Goal: Task Accomplishment & Management: Manage account settings

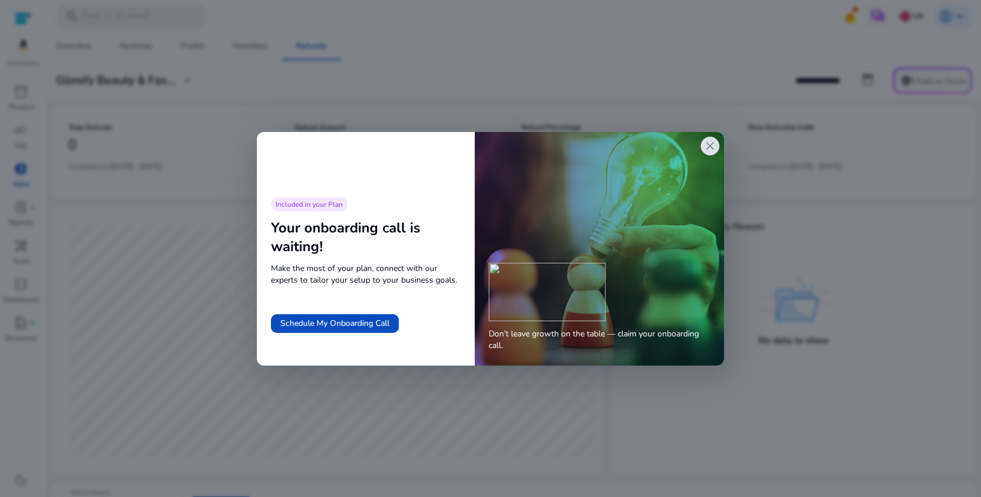
click at [711, 147] on span "close" at bounding box center [710, 146] width 14 height 14
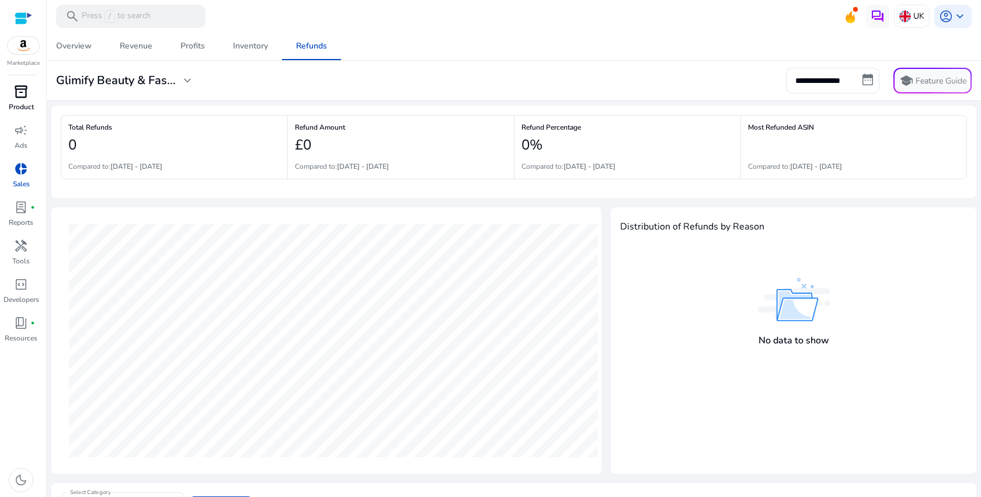
click at [27, 99] on span "inventory_2" at bounding box center [21, 92] width 14 height 14
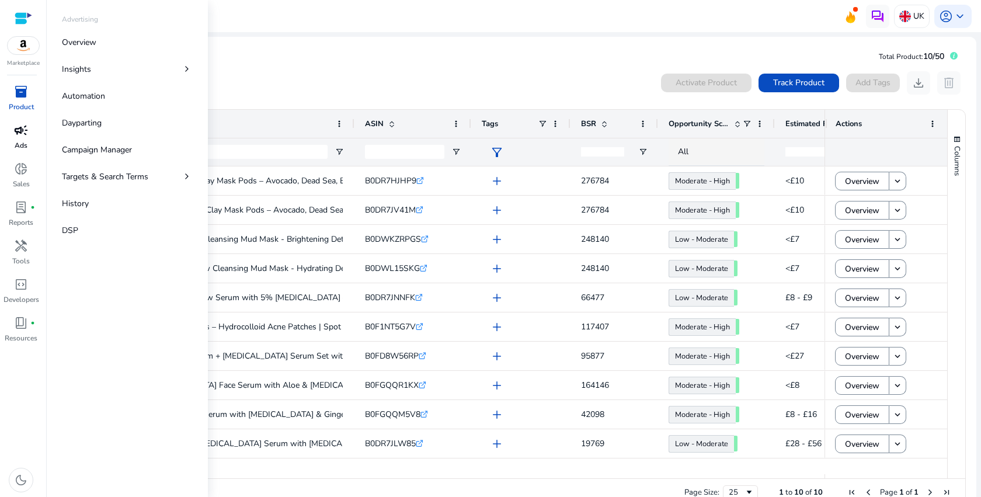
click at [21, 143] on p "Ads" at bounding box center [21, 145] width 13 height 11
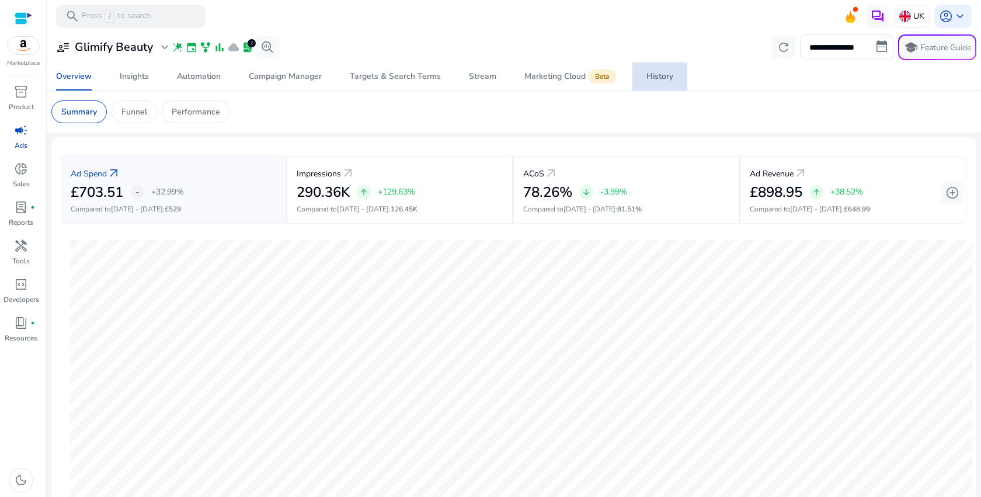
click at [653, 73] on div "History" at bounding box center [659, 76] width 27 height 8
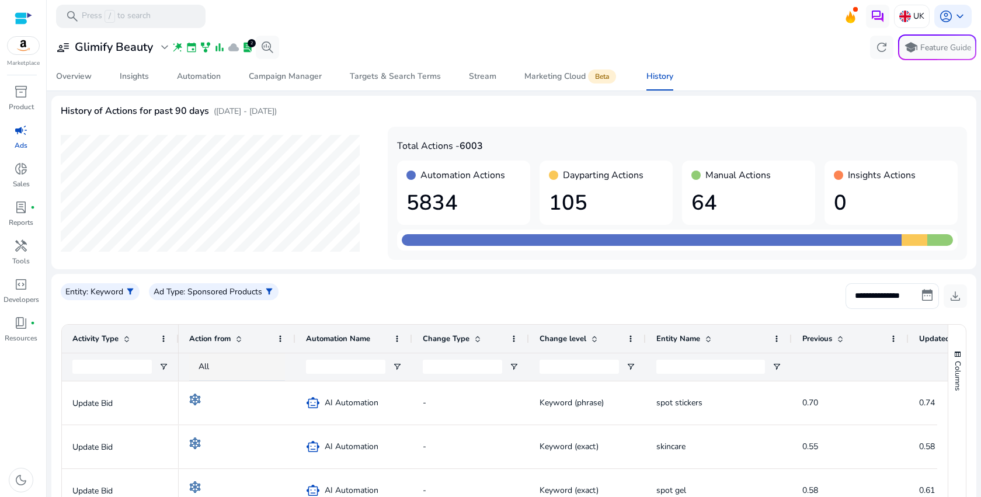
click at [592, 183] on div "Dayparting Actions 105" at bounding box center [605, 193] width 133 height 64
click at [85, 78] on div "Overview" at bounding box center [74, 76] width 36 height 8
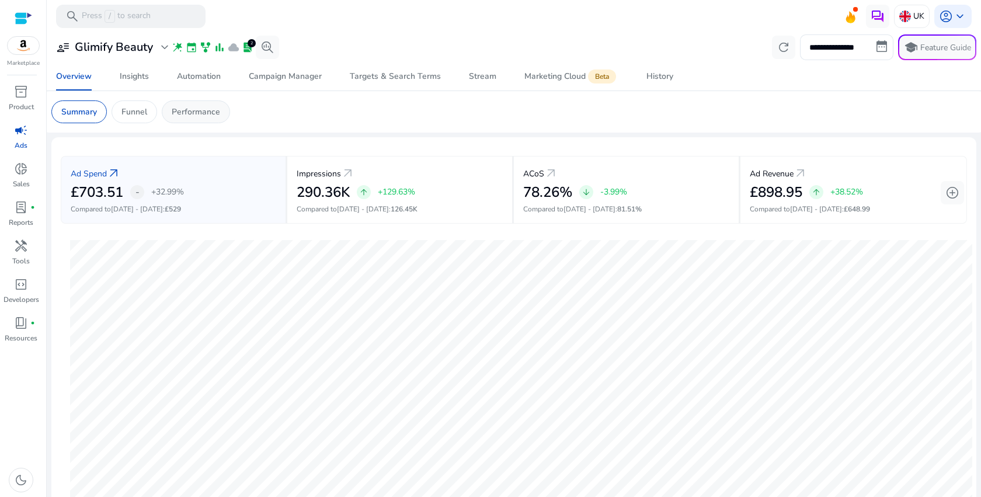
click at [197, 107] on p "Performance" at bounding box center [196, 112] width 48 height 12
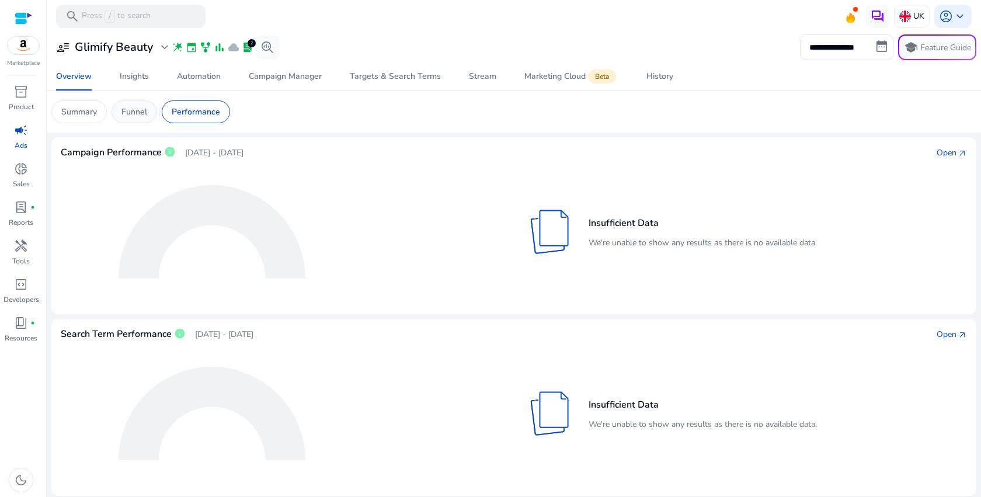
click at [134, 116] on p "Funnel" at bounding box center [134, 112] width 26 height 12
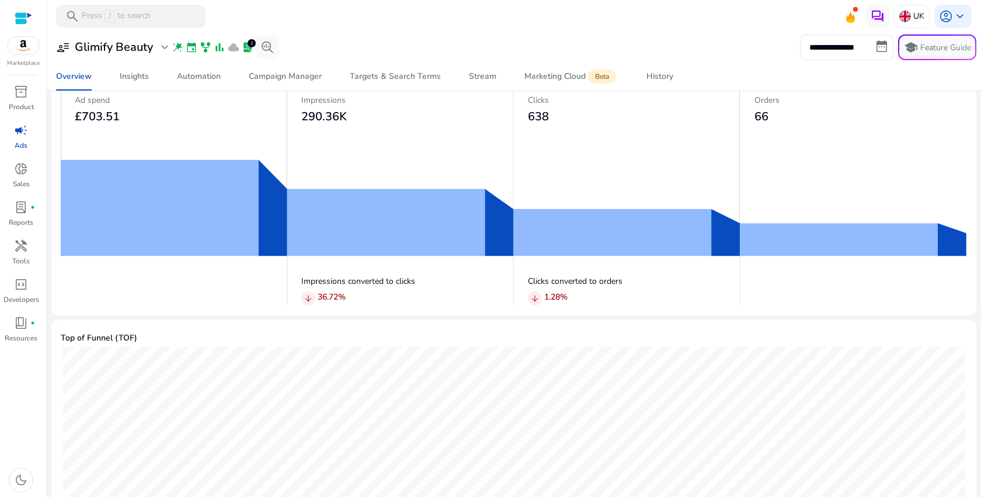
scroll to position [46, 0]
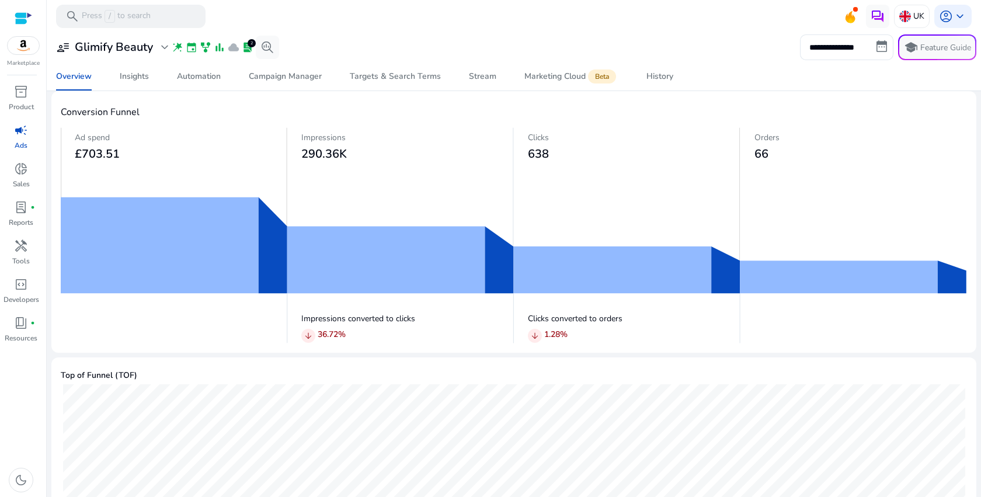
click at [392, 272] on img at bounding box center [514, 235] width 906 height 216
click at [562, 243] on img at bounding box center [514, 235] width 906 height 216
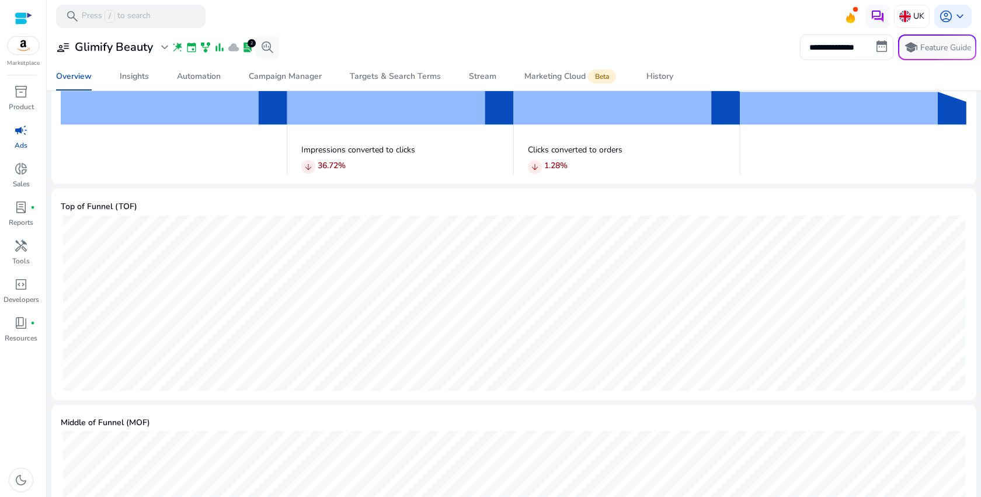
scroll to position [0, 0]
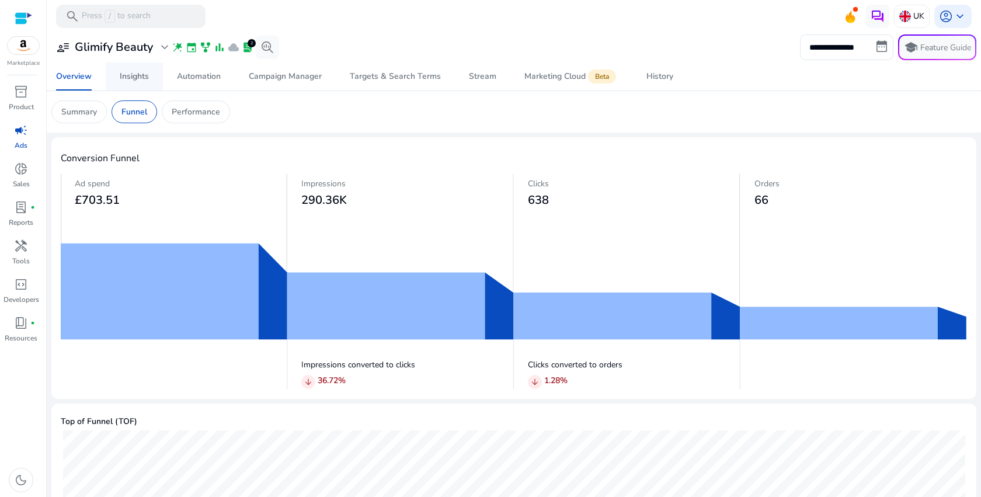
click at [144, 88] on span "Insights" at bounding box center [134, 76] width 29 height 28
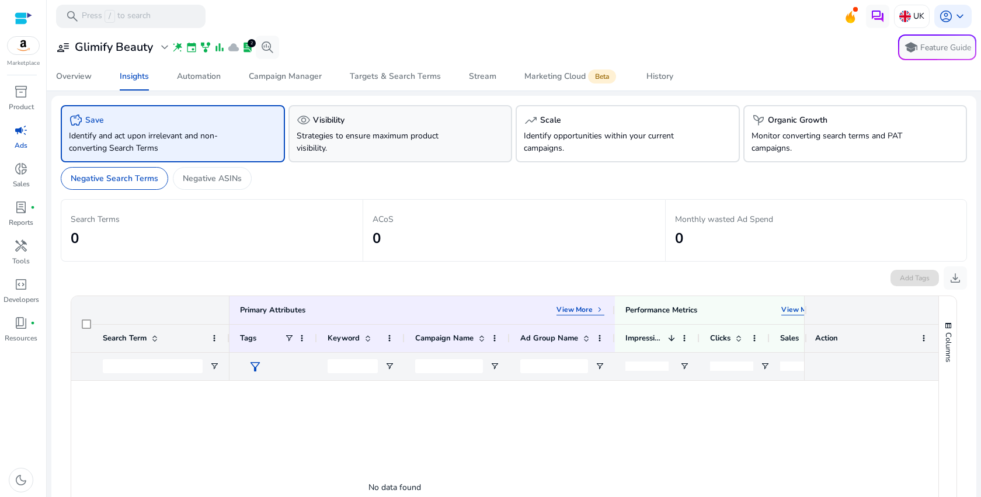
click at [391, 126] on div "visibility Visibility" at bounding box center [401, 120] width 208 height 14
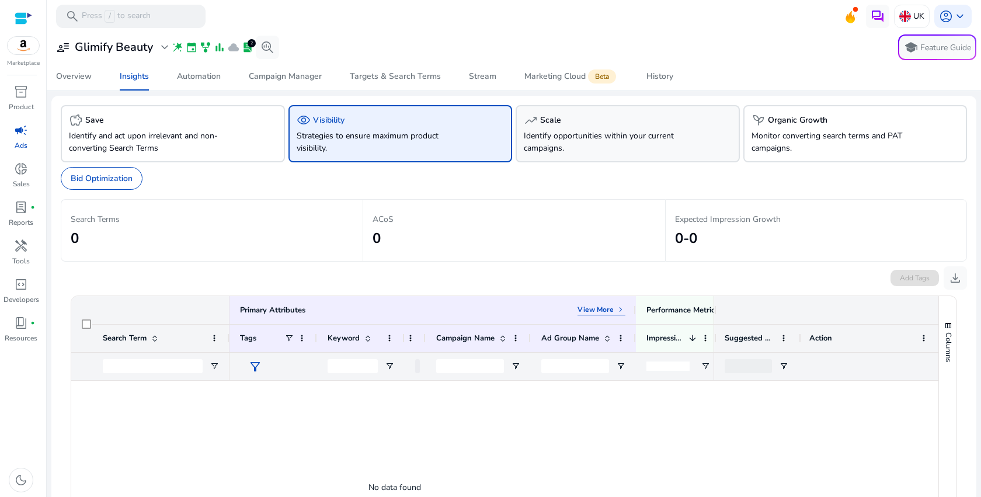
click at [588, 145] on p "Identify opportunities within your current campaigns." at bounding box center [610, 142] width 173 height 25
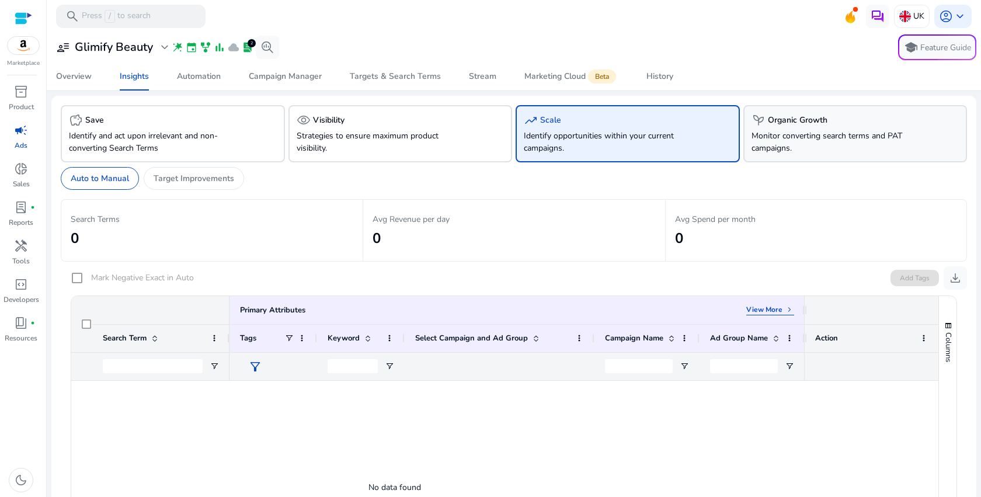
click at [770, 128] on div "psychiatry Organic Growth Monitor converting search terms and PAT campaigns." at bounding box center [855, 133] width 224 height 57
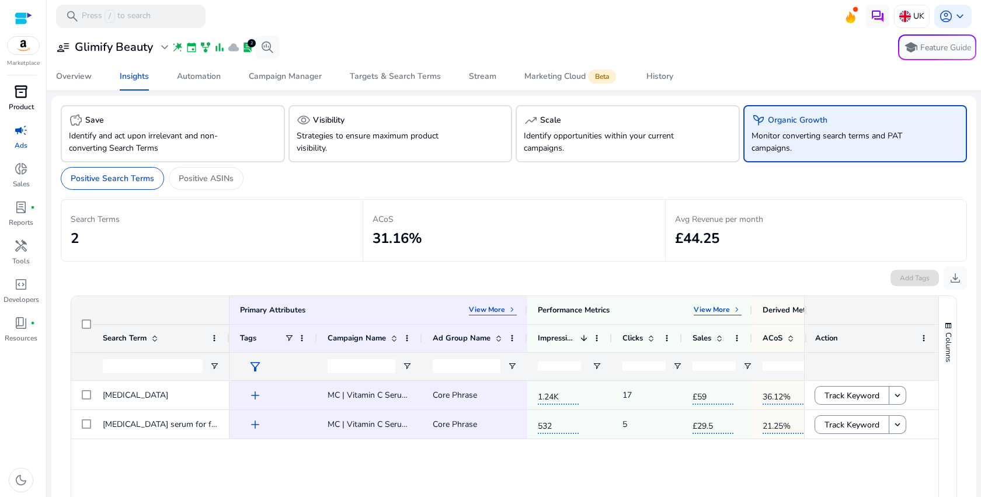
click at [24, 85] on span "inventory_2" at bounding box center [21, 92] width 14 height 14
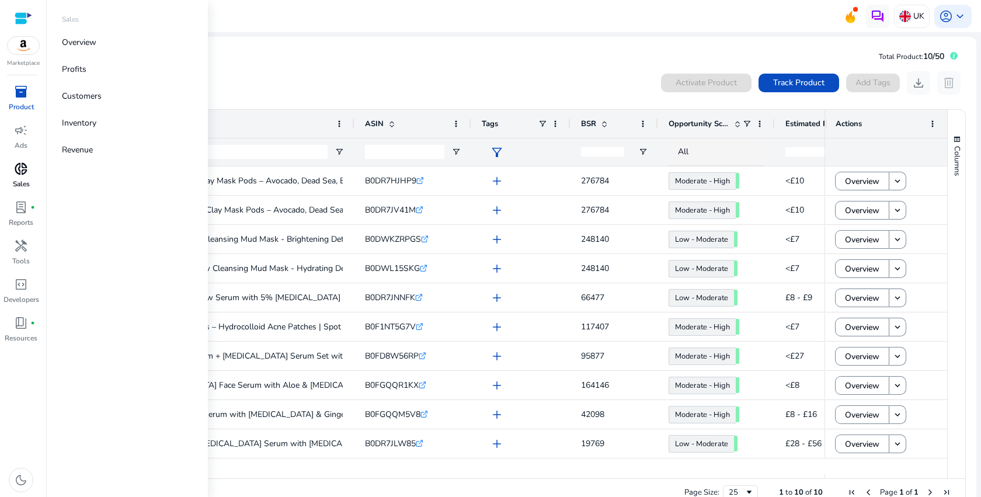
click at [34, 169] on div "donut_small" at bounding box center [21, 168] width 33 height 19
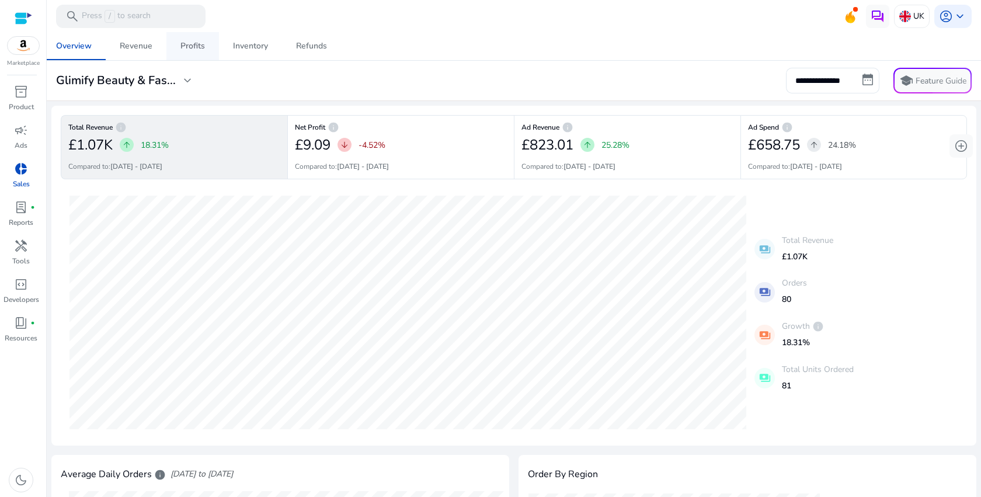
click at [195, 49] on div "Profits" at bounding box center [192, 46] width 25 height 8
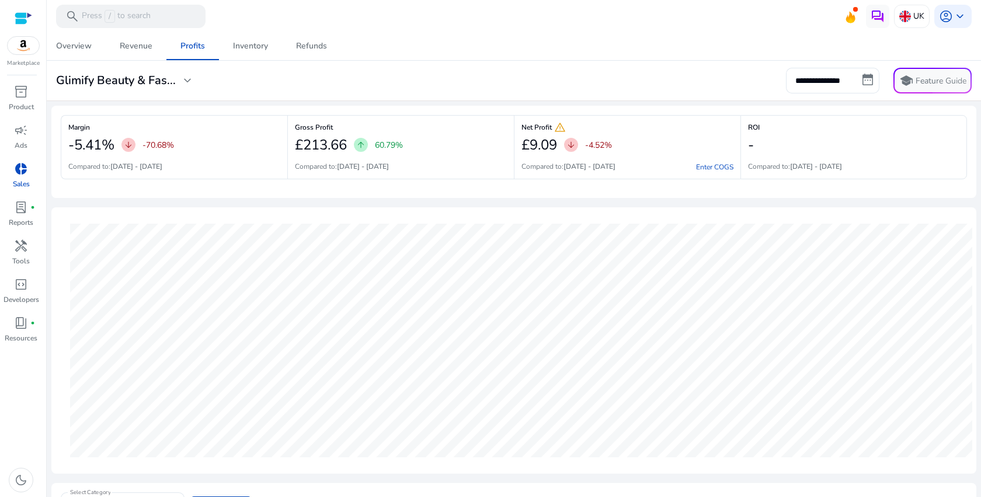
click at [131, 147] on span "arrow_downward" at bounding box center [128, 144] width 9 height 9
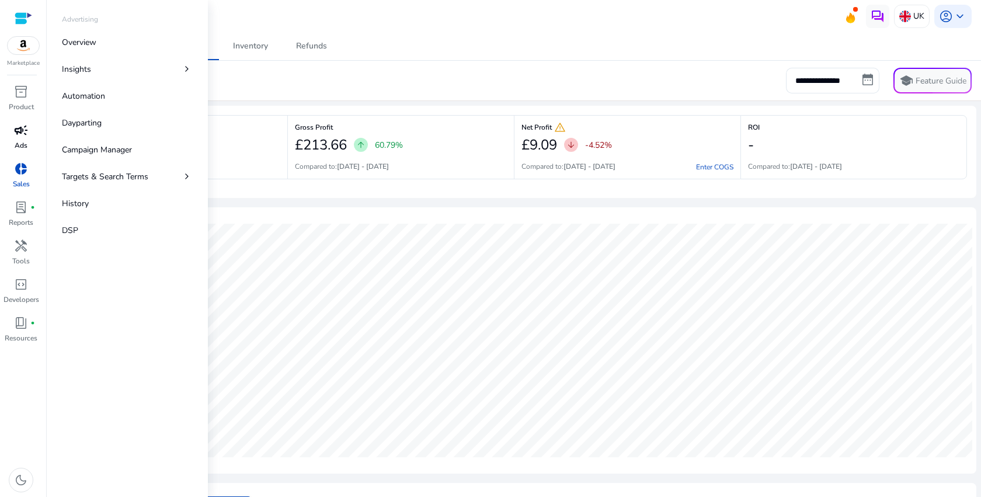
click at [23, 136] on span "campaign" at bounding box center [21, 130] width 14 height 14
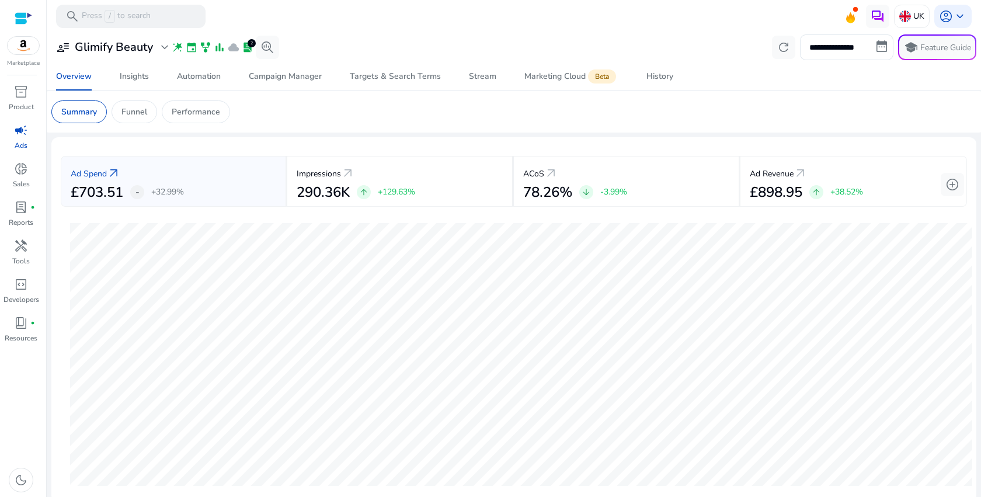
click at [288, 114] on app-sa-custom-tab "Summary Funnel Performance" at bounding box center [513, 111] width 925 height 23
click at [21, 109] on p "Product" at bounding box center [21, 107] width 25 height 11
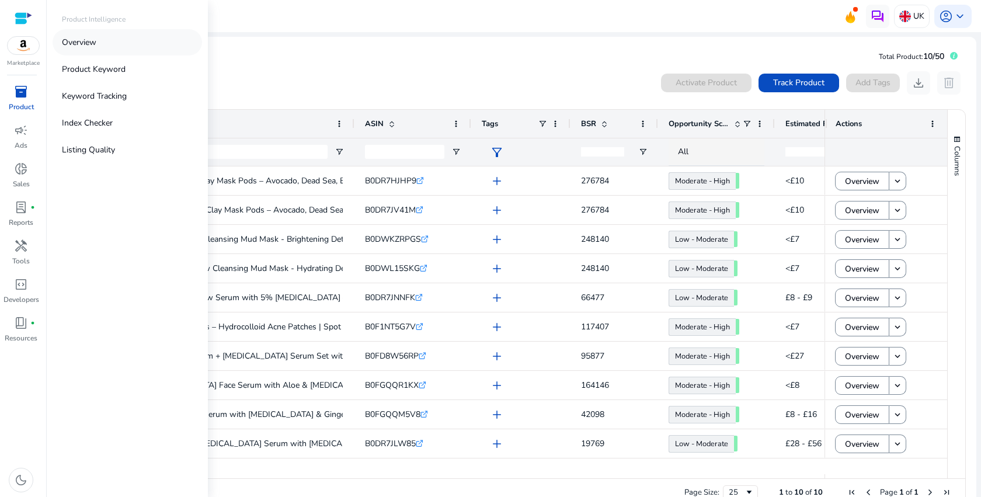
click at [78, 43] on p "Overview" at bounding box center [79, 42] width 34 height 12
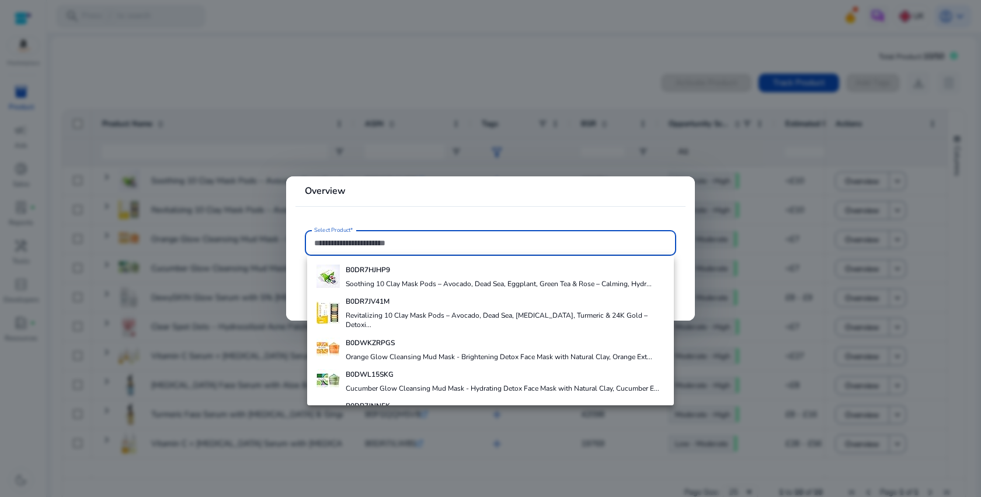
click at [391, 131] on div at bounding box center [490, 248] width 981 height 497
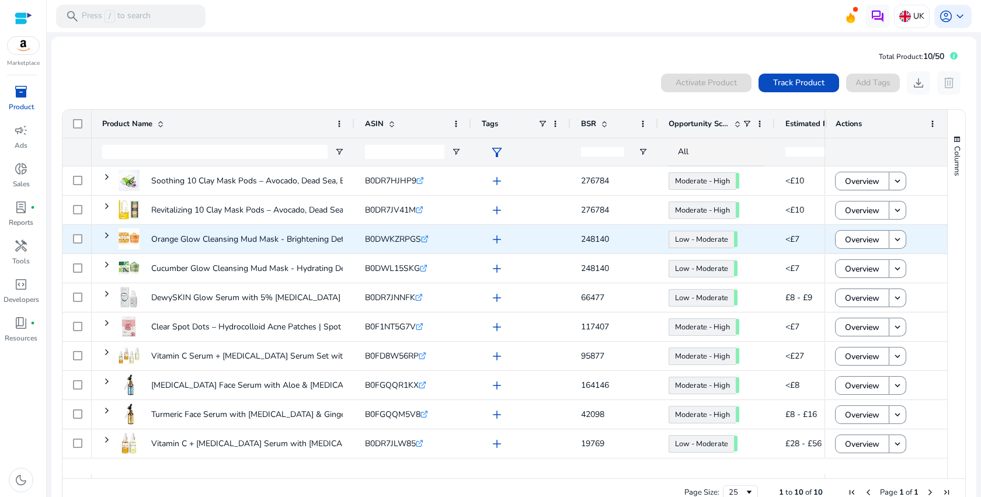
scroll to position [25, 0]
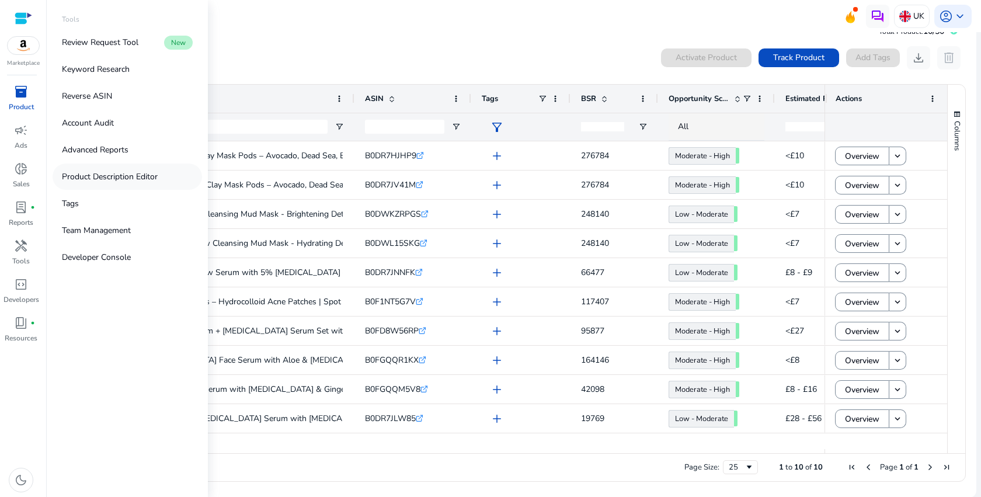
click at [114, 173] on p "Product Description Editor" at bounding box center [110, 176] width 96 height 12
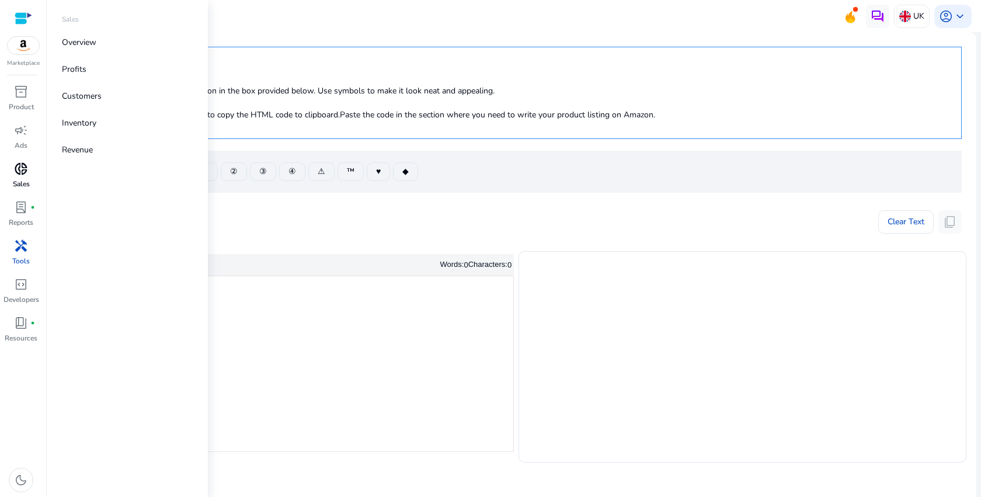
click at [18, 180] on p "Sales" at bounding box center [21, 184] width 17 height 11
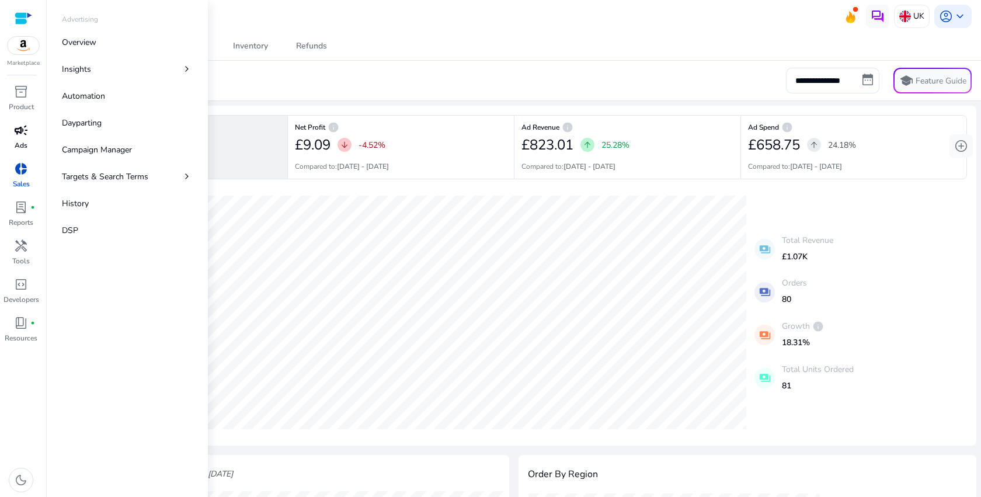
click at [27, 137] on span "campaign" at bounding box center [21, 130] width 14 height 14
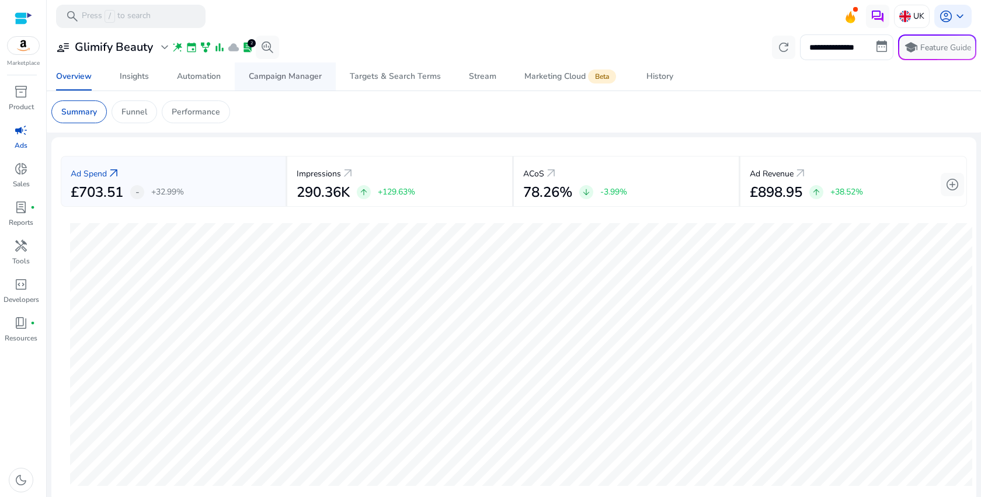
click at [318, 80] on div "Campaign Manager" at bounding box center [285, 76] width 73 height 8
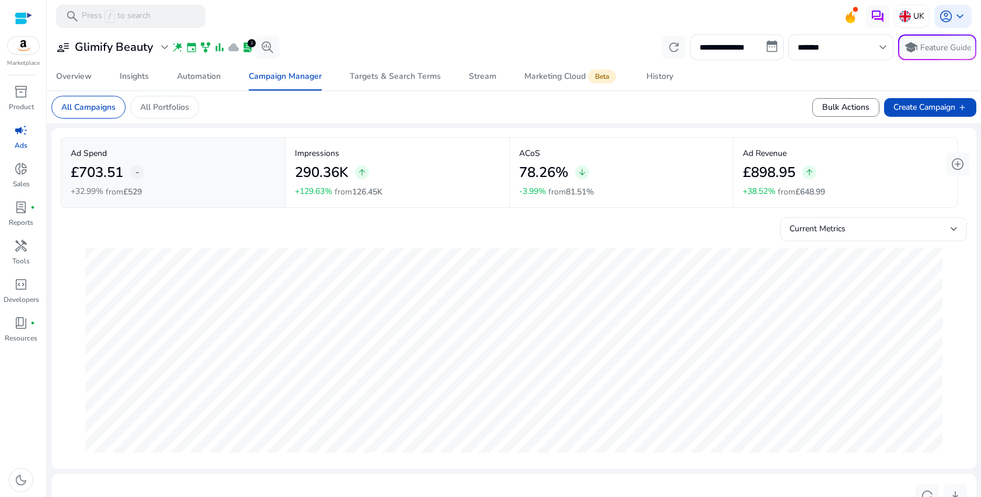
click at [804, 239] on div "Current Metrics" at bounding box center [873, 235] width 168 height 26
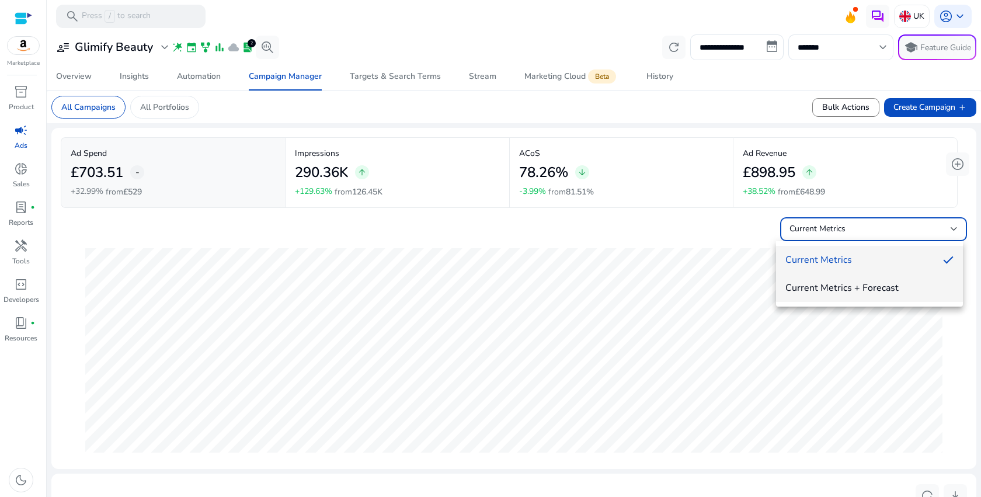
click at [804, 289] on span "Current Metrics + Forecast" at bounding box center [869, 287] width 168 height 13
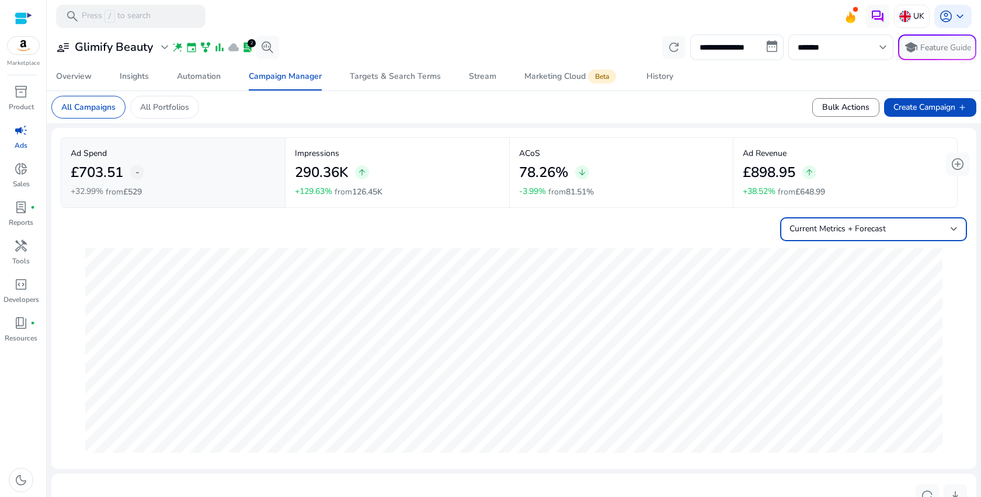
click at [662, 164] on div "78.26% arrow_downward" at bounding box center [621, 172] width 205 height 26
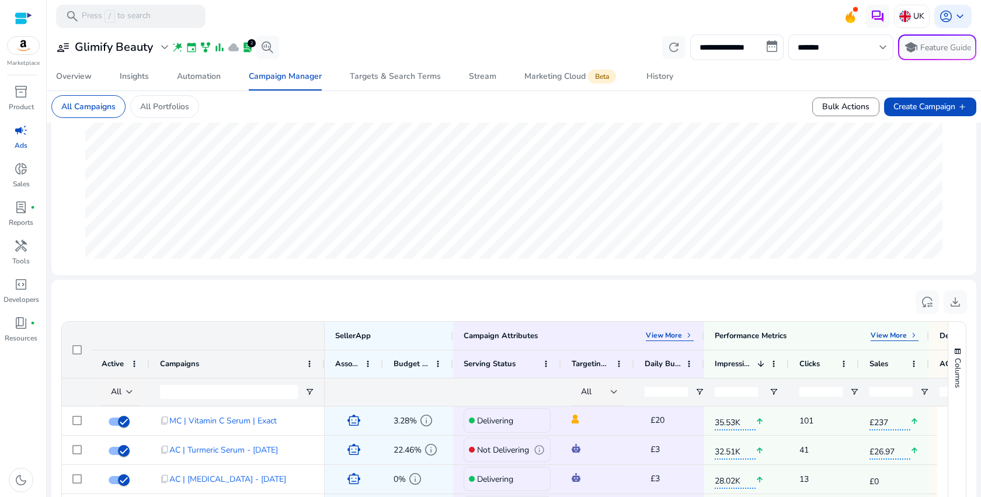
scroll to position [284, 0]
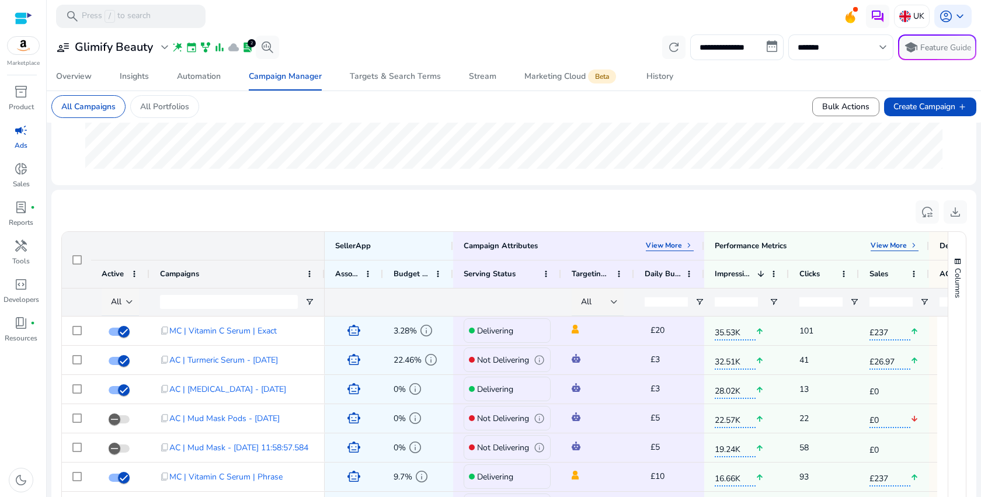
click at [129, 299] on div at bounding box center [129, 302] width 7 height 14
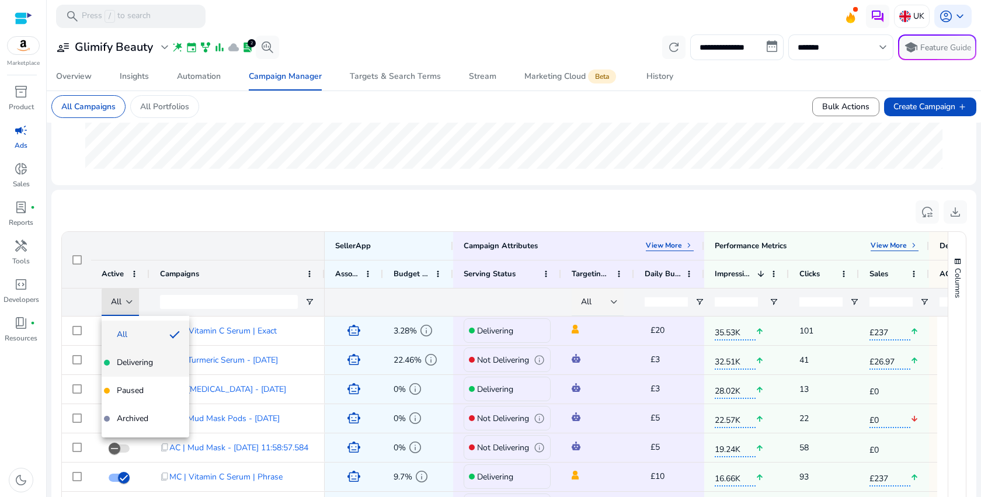
click at [135, 370] on mat-option "Delivering" at bounding box center [146, 363] width 88 height 28
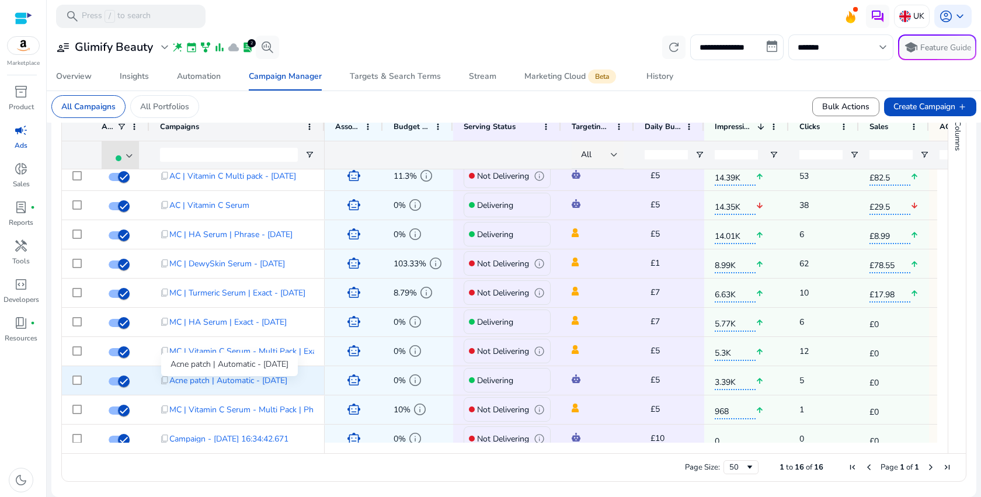
scroll to position [194, 0]
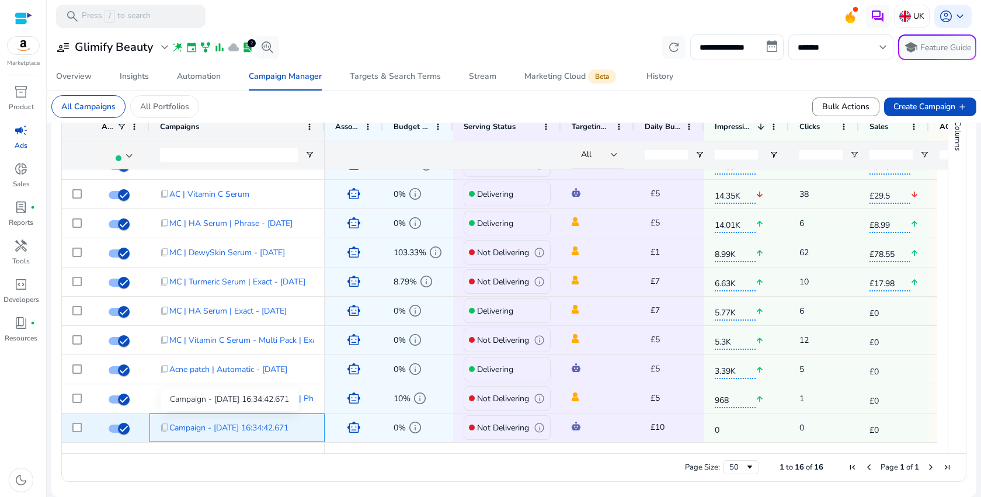
click at [253, 423] on span "Campaign - [DATE] 16:34:42.671" at bounding box center [228, 428] width 119 height 24
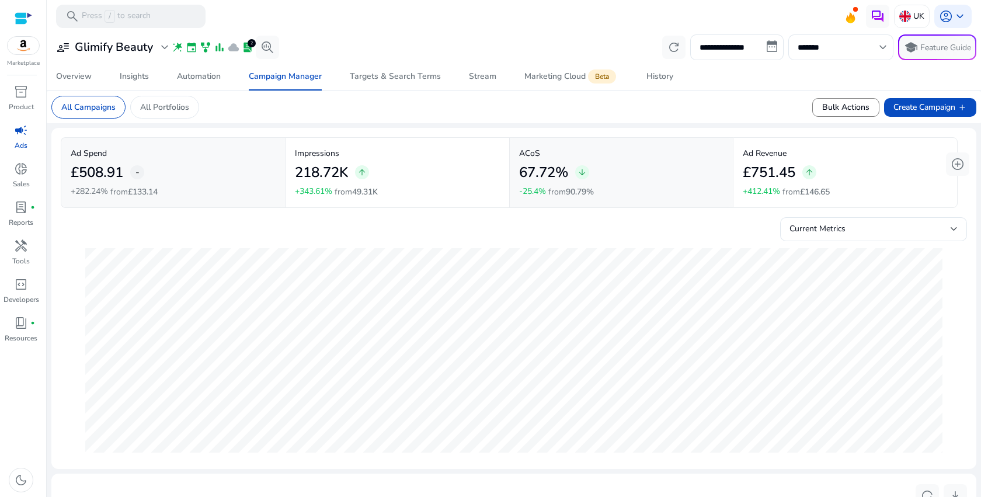
scroll to position [431, 0]
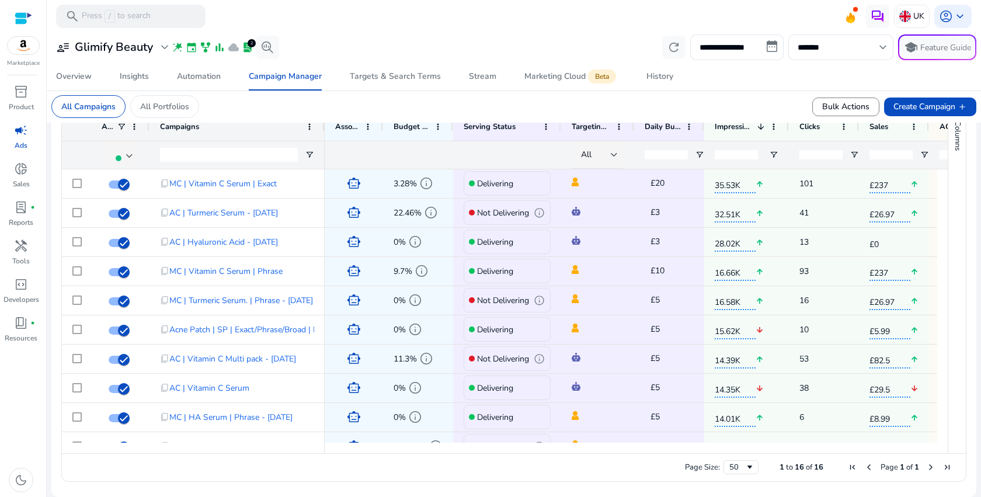
click at [292, 142] on div at bounding box center [229, 154] width 138 height 27
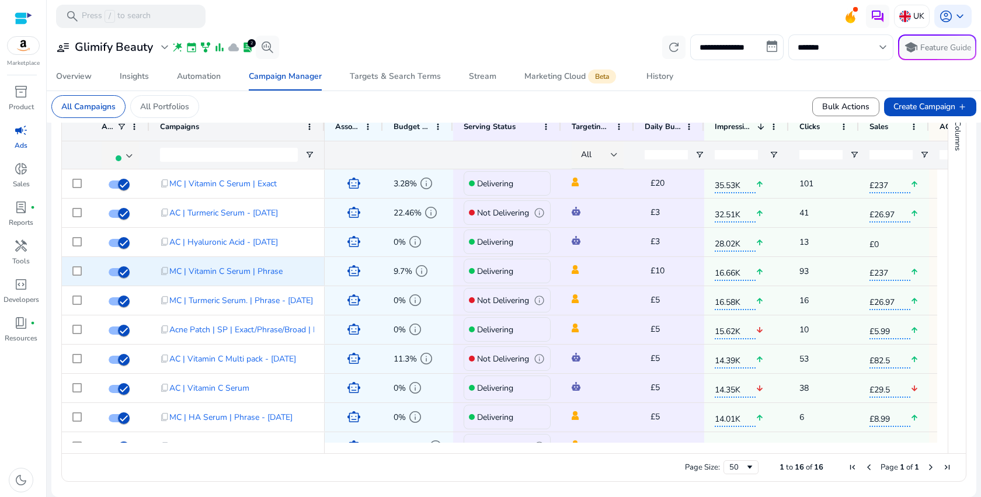
scroll to position [194, 0]
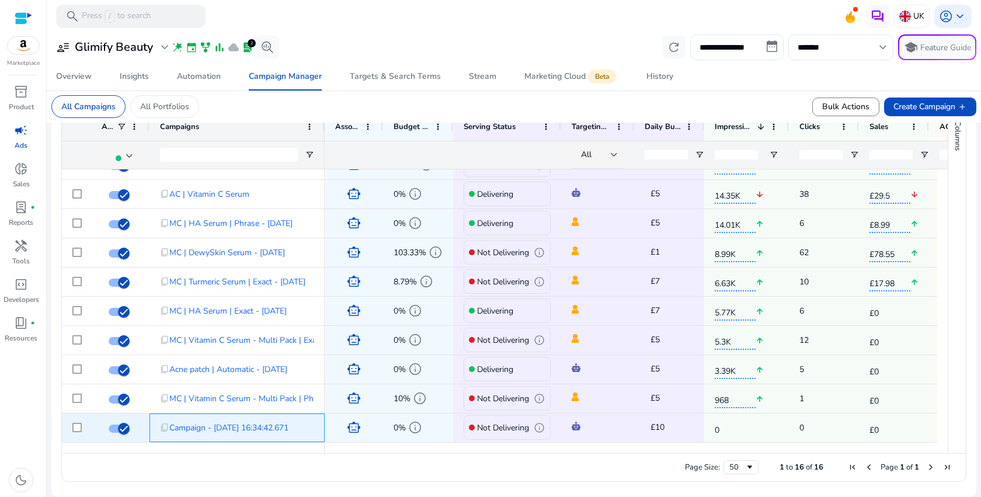
drag, startPoint x: 156, startPoint y: 429, endPoint x: 315, endPoint y: 426, distance: 159.4
click at [315, 426] on div "content_copy Campaign - 29/12/2024 16:34:42.671" at bounding box center [236, 427] width 175 height 29
copy div "content_copy Campaign - 29/12/2024 16:34:42.671"
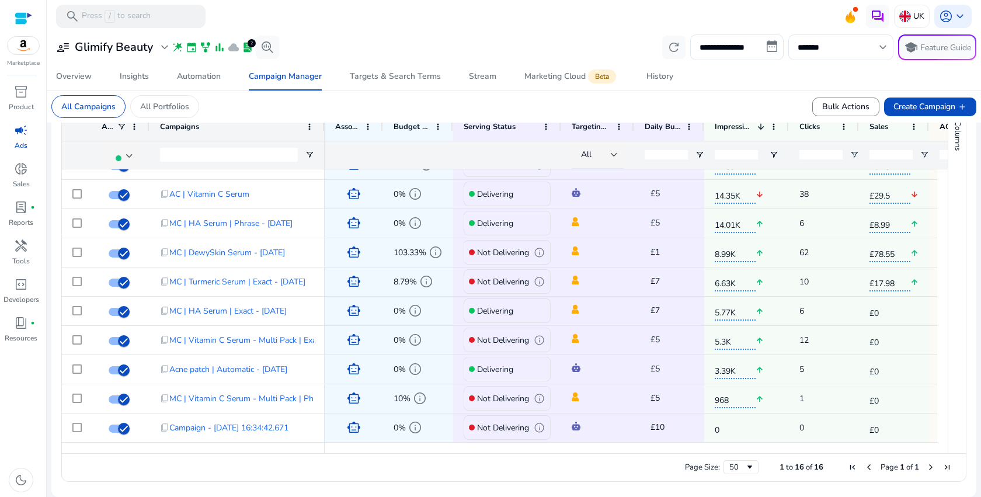
click at [195, 454] on div "Page Size: 50 1 to 16 of 16 Page 1 of 1" at bounding box center [514, 467] width 904 height 28
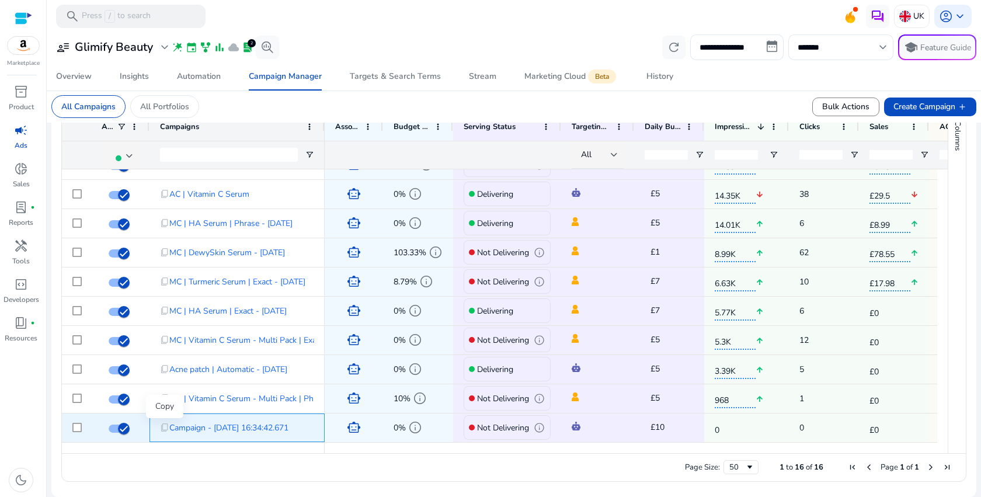
click at [162, 431] on span "content_copy" at bounding box center [164, 427] width 9 height 9
copy div "content_copy Campaign - 29/12/2024 16:34:42.671"
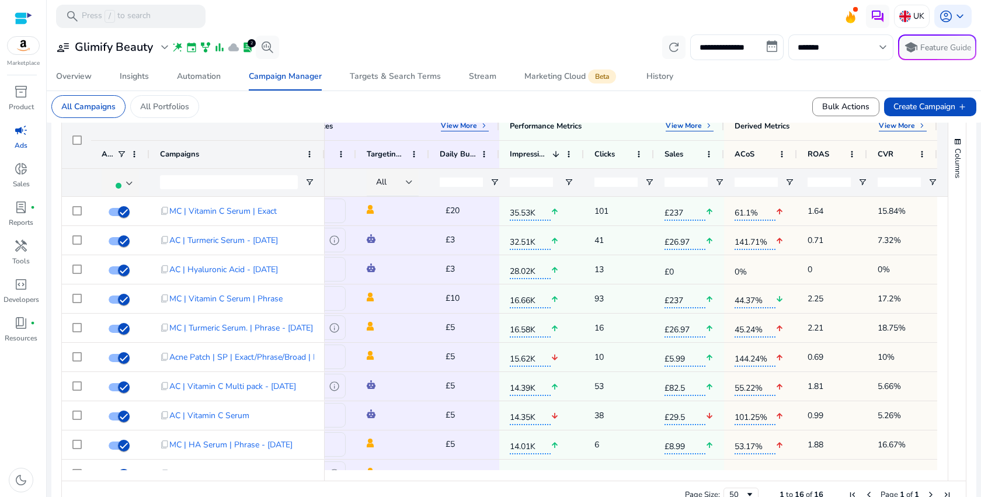
scroll to position [0, 0]
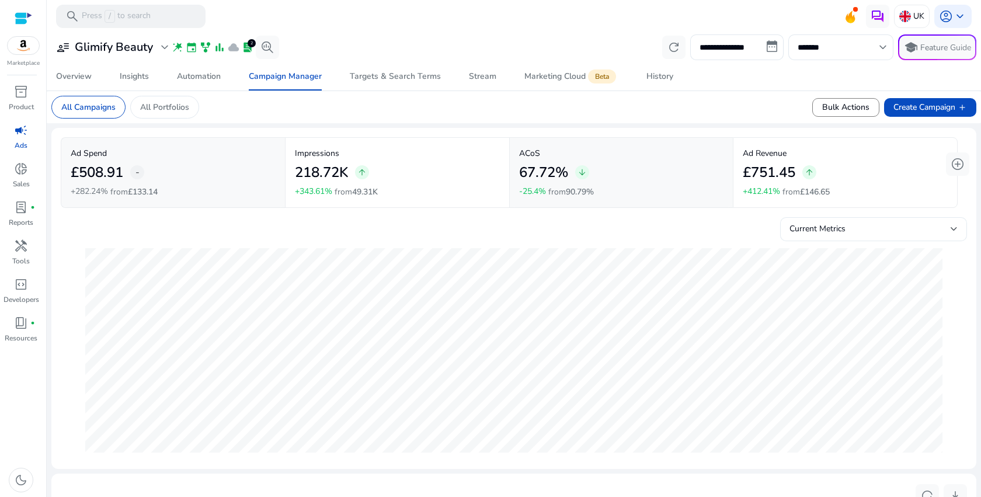
click at [924, 228] on div "Current Metrics" at bounding box center [869, 228] width 161 height 13
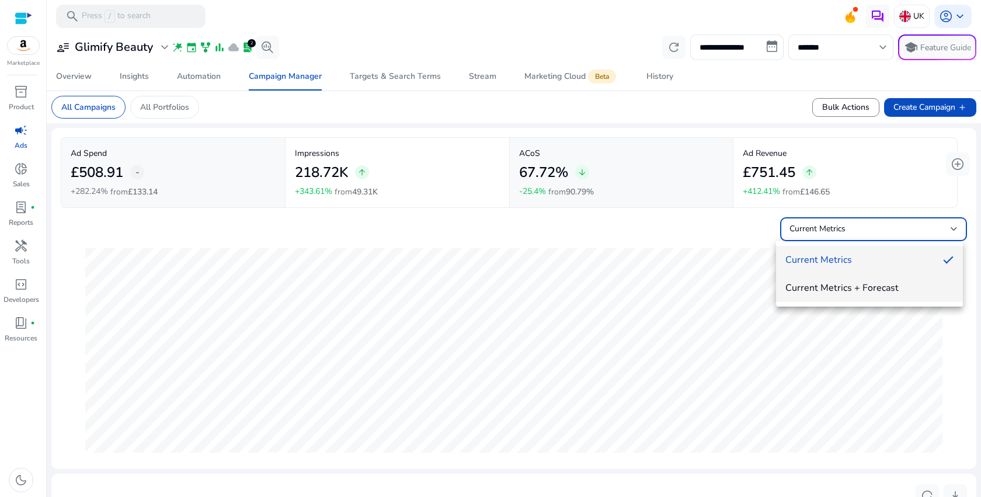
click at [908, 290] on span "Current Metrics + Forecast" at bounding box center [869, 287] width 168 height 13
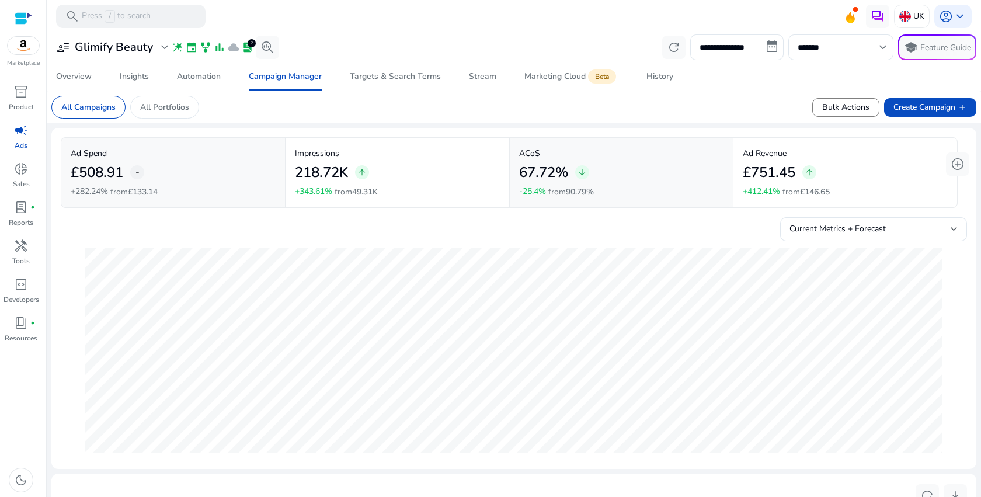
click at [899, 214] on div "Current Metrics + Forecast" at bounding box center [514, 226] width 906 height 29
click at [894, 223] on div "Current Metrics + Forecast" at bounding box center [869, 228] width 161 height 13
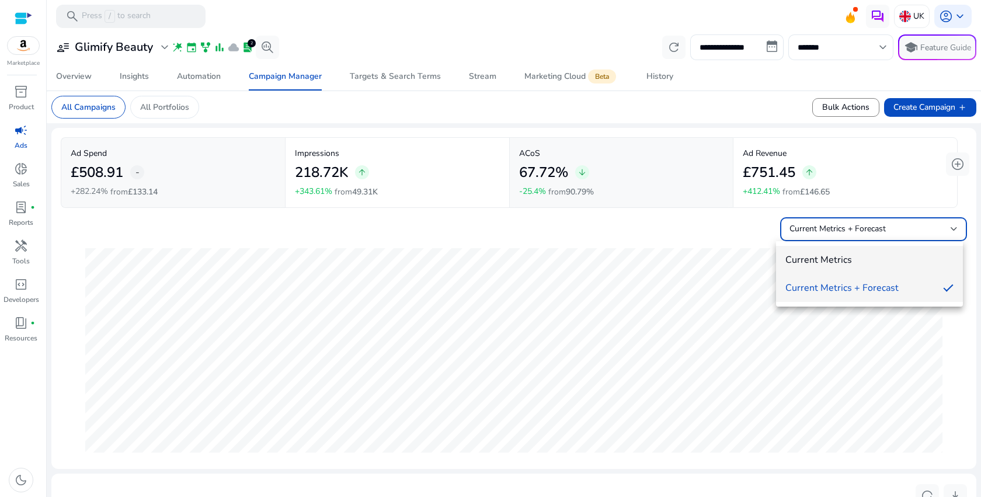
click at [836, 266] on mat-option "Current Metrics" at bounding box center [869, 260] width 187 height 28
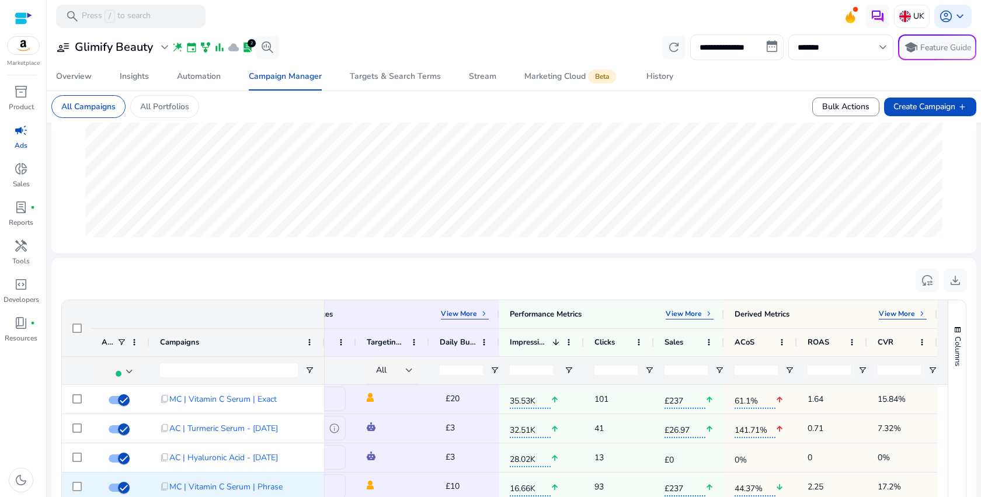
scroll to position [431, 0]
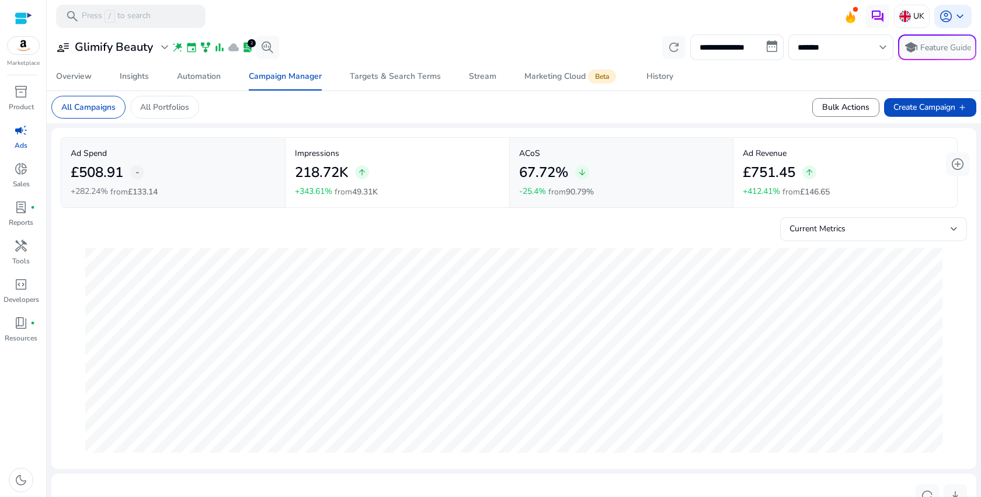
scroll to position [0, 209]
